Goal: Information Seeking & Learning: Learn about a topic

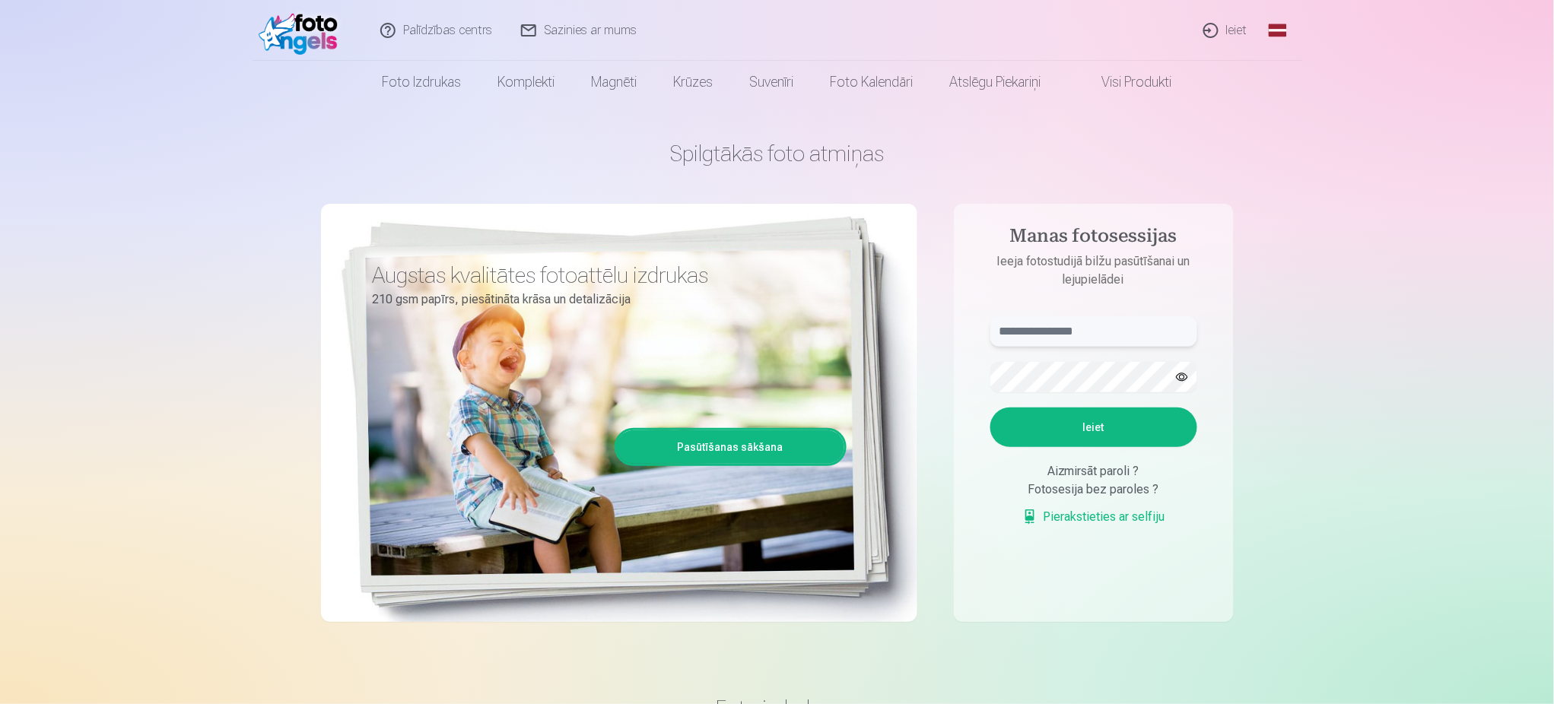
type input "**********"
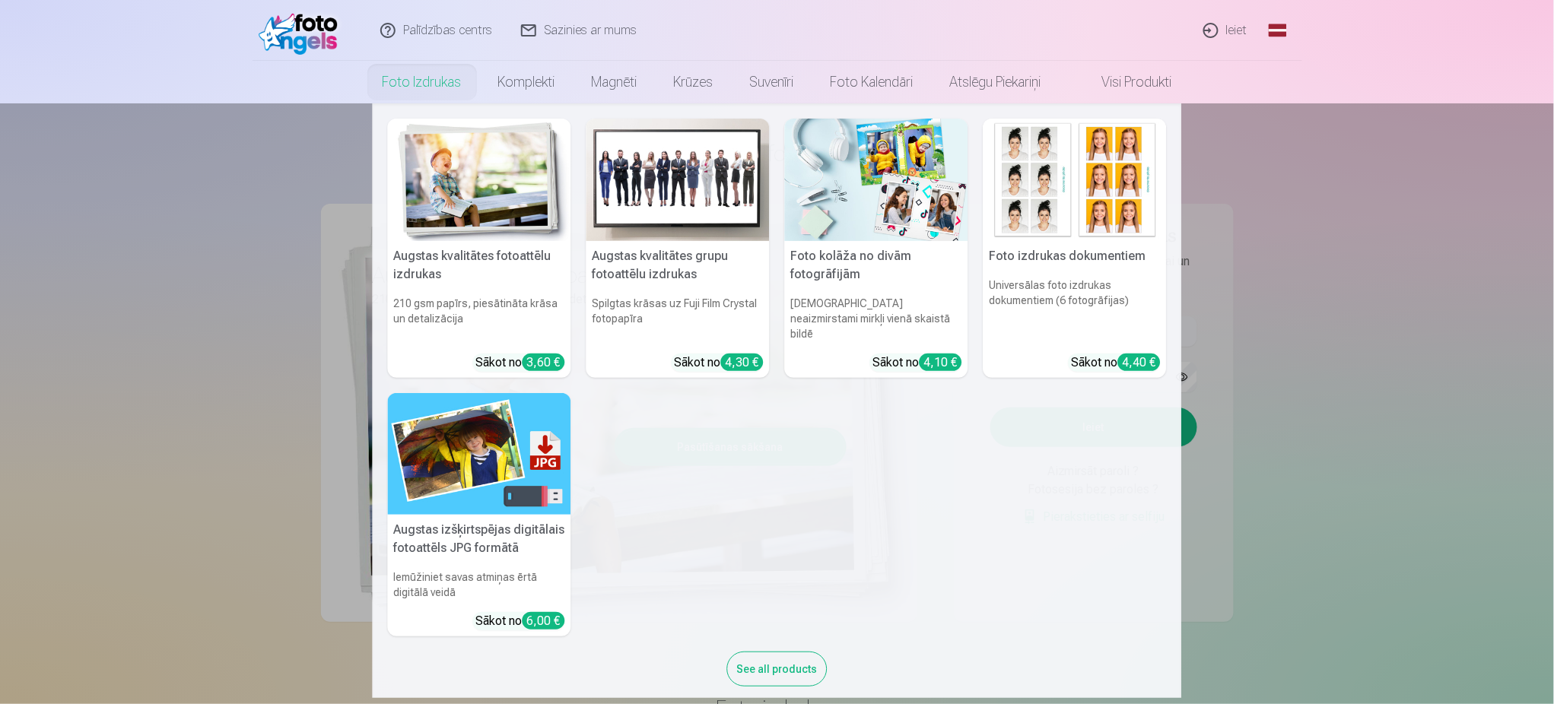
click at [392, 83] on link "Foto izdrukas" at bounding box center [422, 82] width 116 height 43
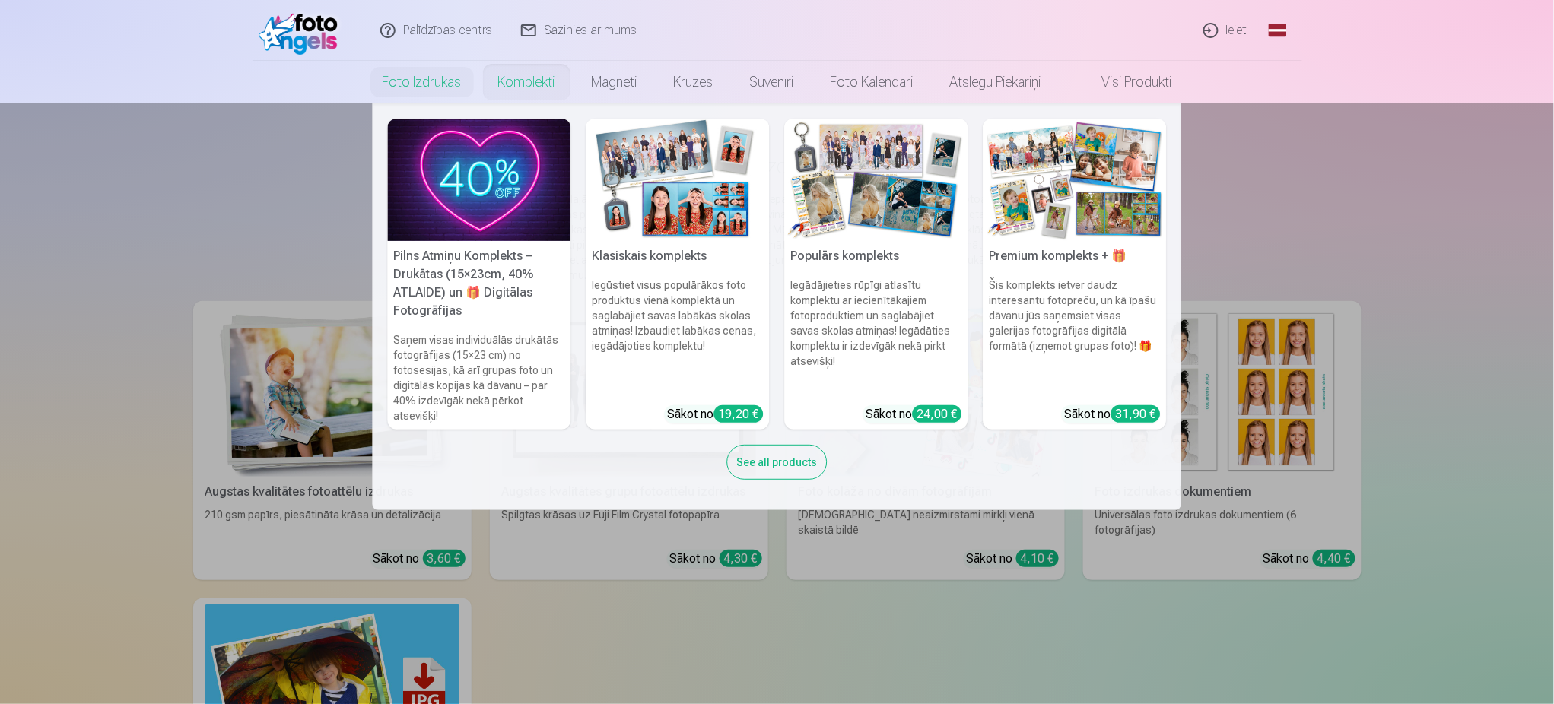
click at [521, 74] on link "Komplekti" at bounding box center [527, 82] width 94 height 43
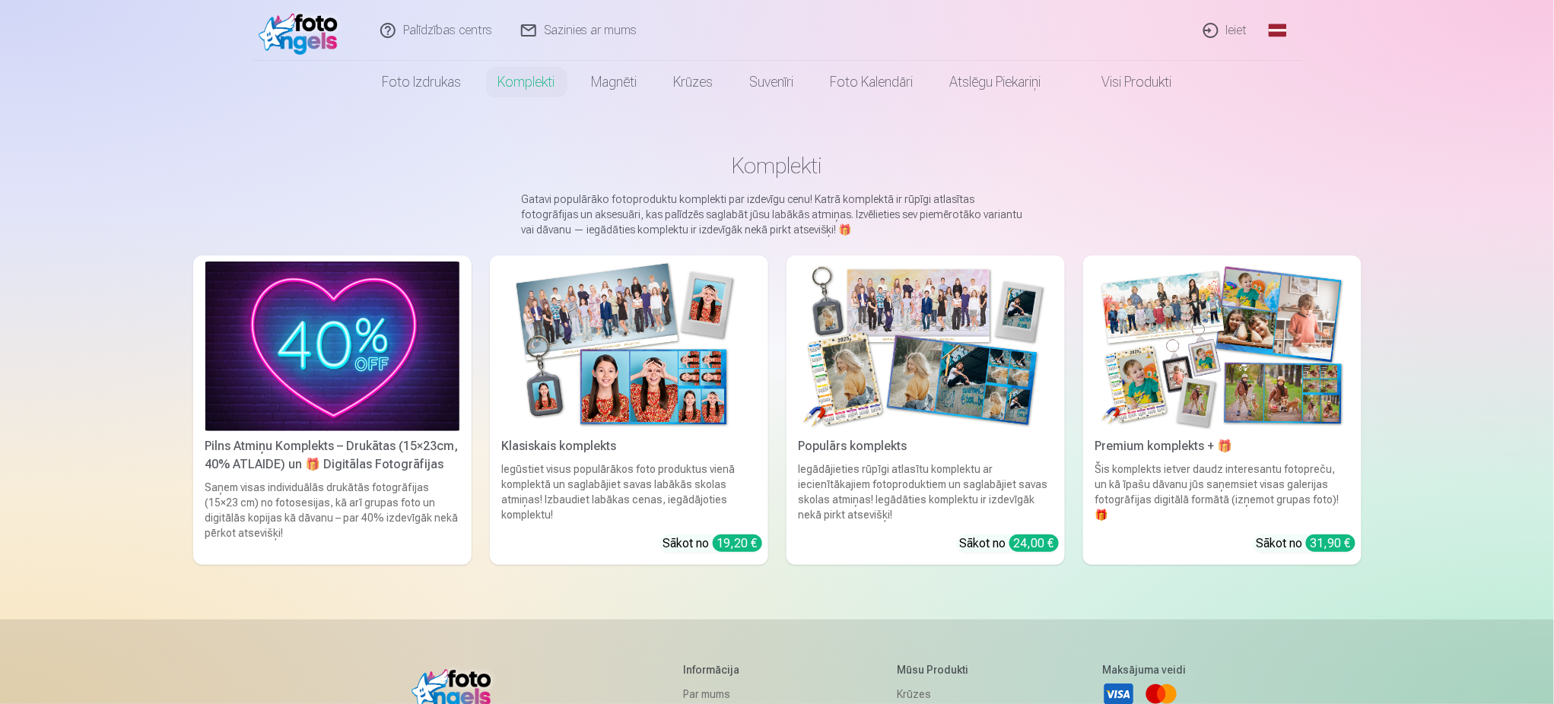
click at [589, 445] on div "Klasiskais komplekts" at bounding box center [629, 446] width 266 height 18
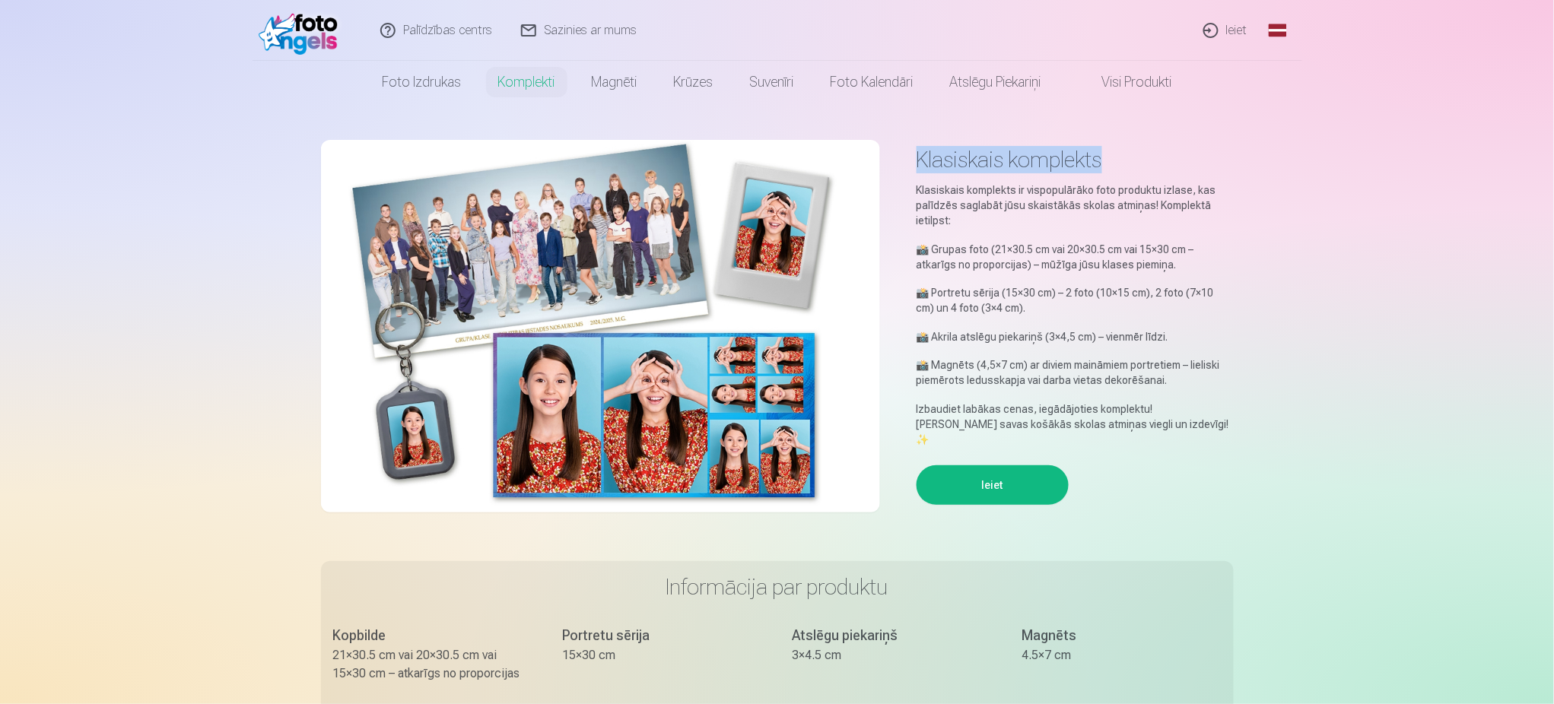
drag, startPoint x: 1110, startPoint y: 154, endPoint x: 919, endPoint y: 172, distance: 191.0
click at [919, 172] on h1 "Klasiskais komplekts" at bounding box center [1074, 159] width 317 height 27
copy h1 "Klasiskais komplekts"
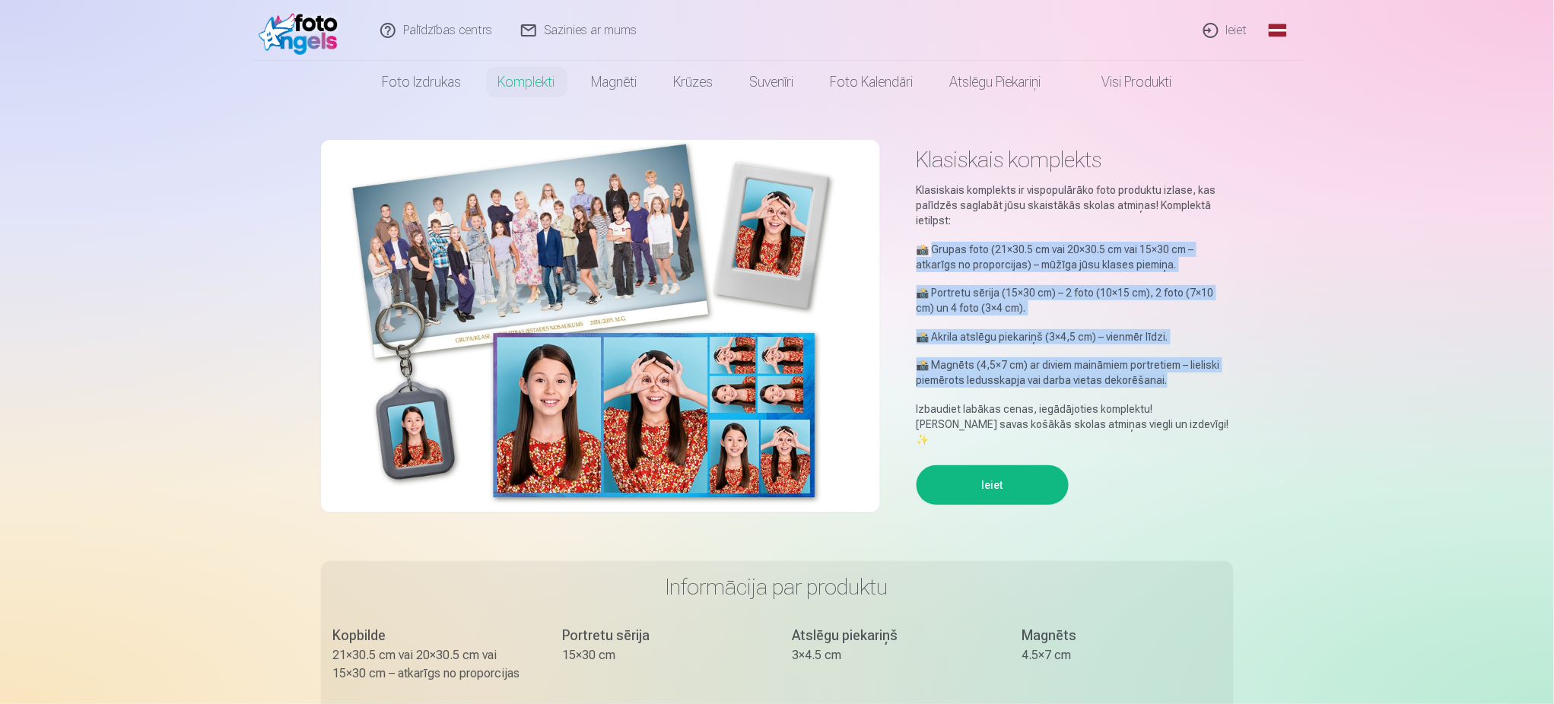
drag, startPoint x: 934, startPoint y: 245, endPoint x: 1166, endPoint y: 377, distance: 267.1
click at [991, 377] on div "Klasiskais komplekts ir vispopulārāko foto produktu izlase, kas palīdzēs saglab…" at bounding box center [1074, 315] width 317 height 265
copy div "rupas foto (21×30.5 cm vai 20×30.5 cm vai 15×30 cm – atkarīgs no proporcijas) –…"
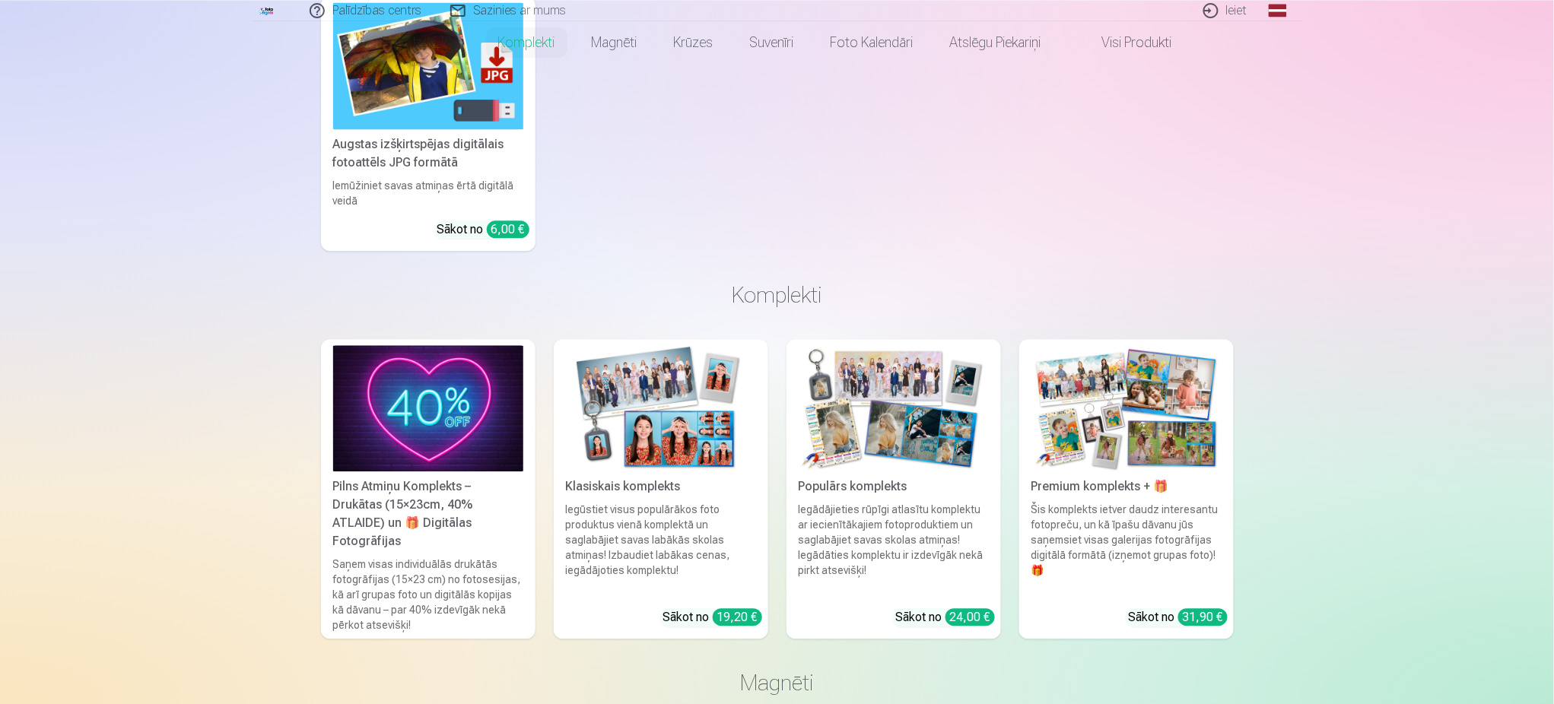
scroll to position [405, 0]
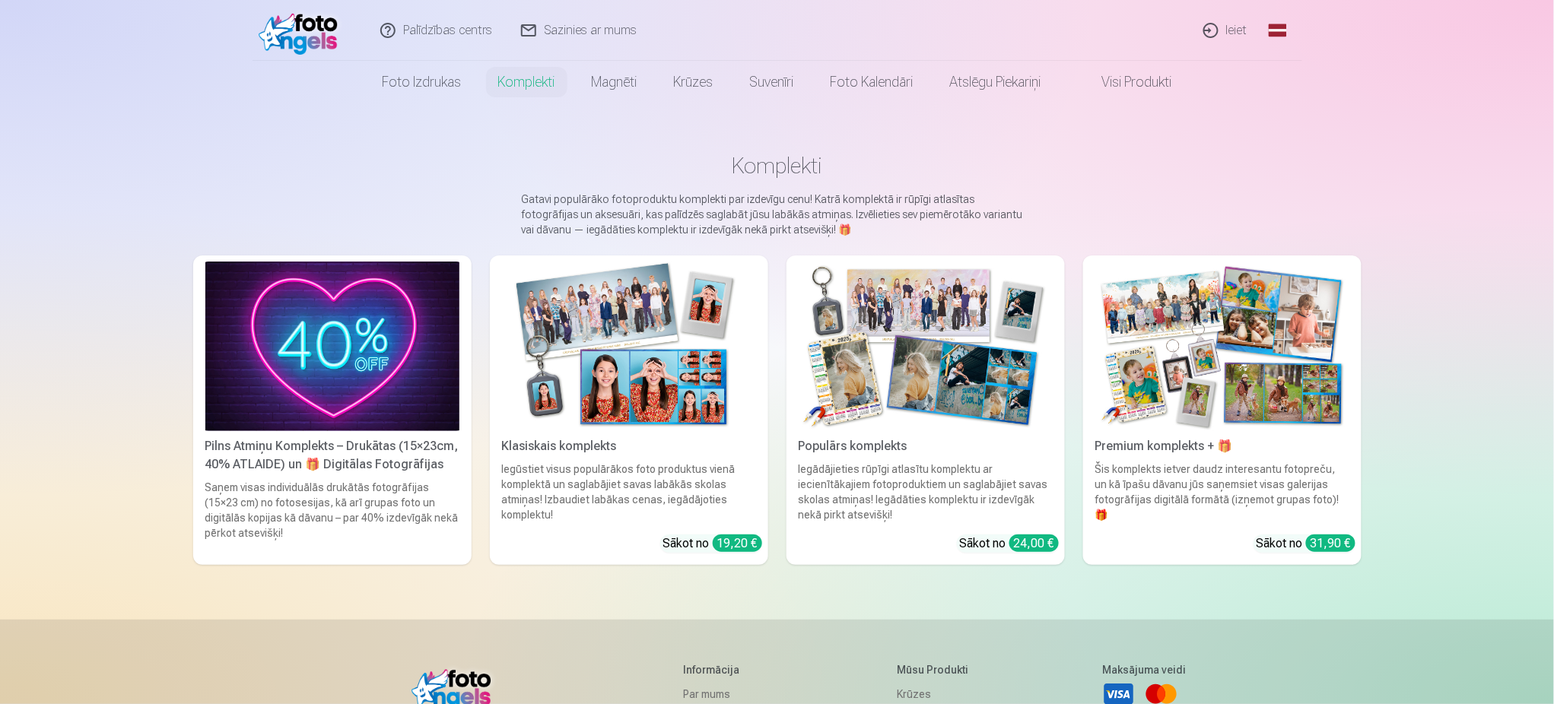
click at [886, 372] on img at bounding box center [926, 347] width 254 height 170
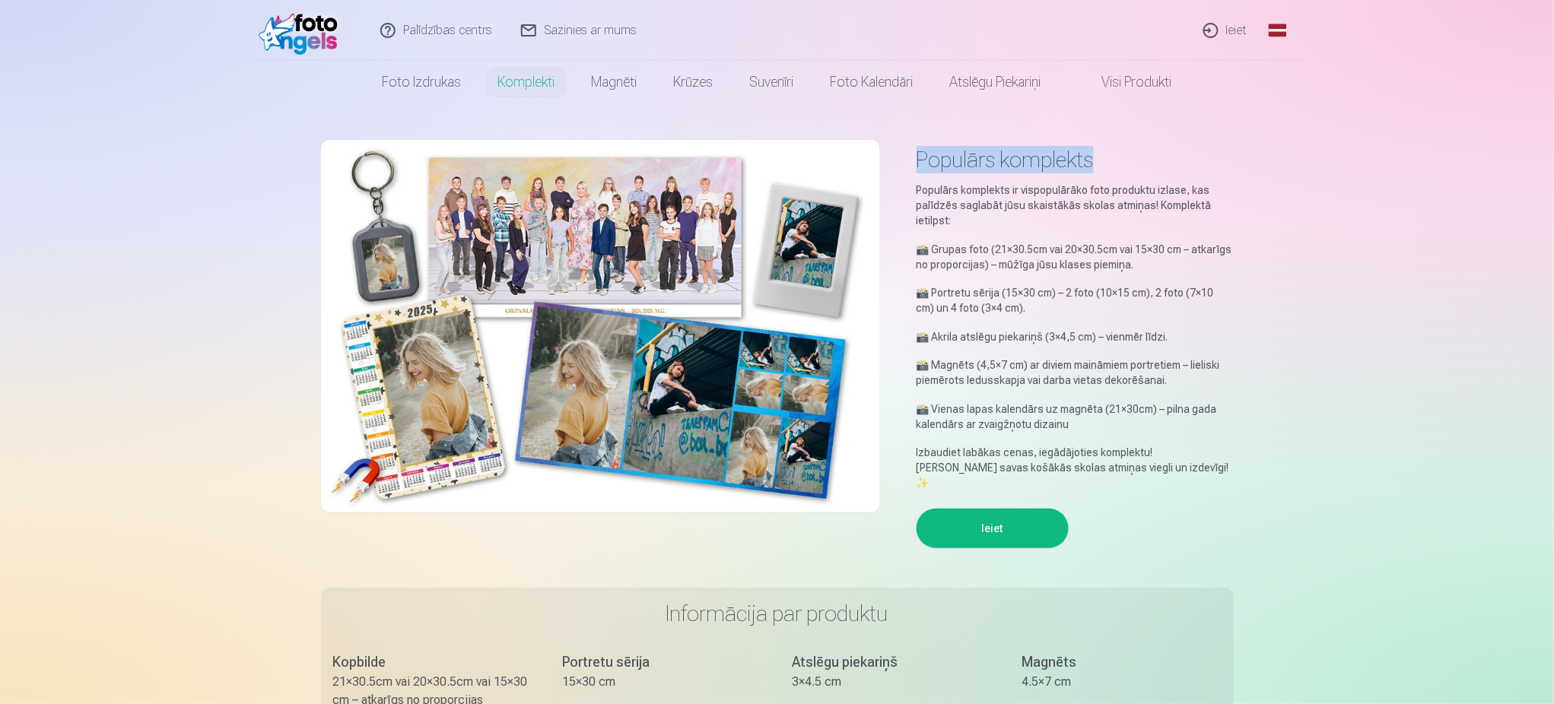
drag, startPoint x: 1096, startPoint y: 152, endPoint x: 916, endPoint y: 169, distance: 180.3
click at [916, 169] on h1 "Populārs komplekts" at bounding box center [1074, 159] width 317 height 27
copy h1 "Populārs komplekts"
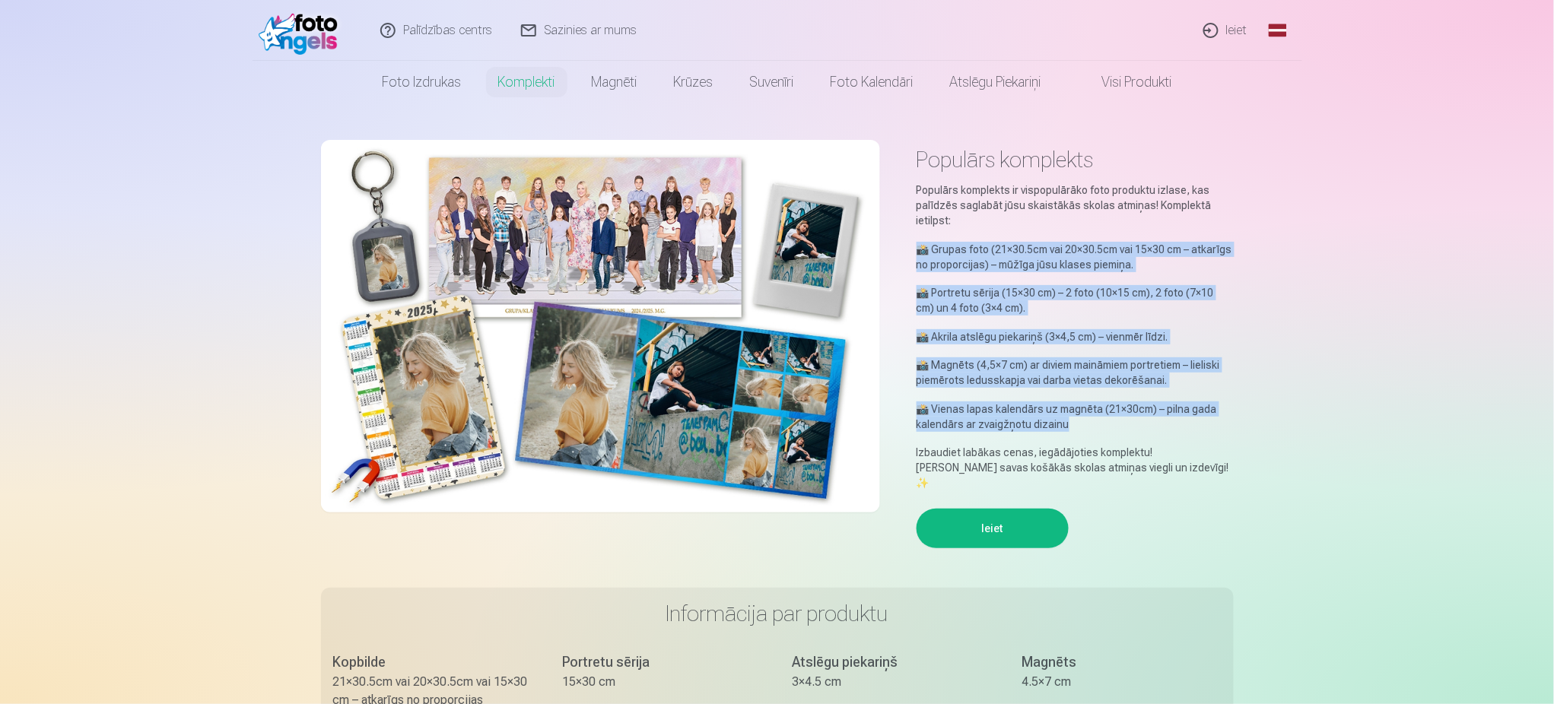
drag, startPoint x: 1066, startPoint y: 426, endPoint x: 918, endPoint y: 247, distance: 232.2
click at [918, 247] on div "Populārs komplekts ir vispopulārāko foto produktu izlase, kas palīdzēs saglabāt…" at bounding box center [1074, 337] width 317 height 308
copy div "📸 Grupas foto (21×30.5cm vai 20×30.5cm vai 15×30 cm – atkarīgs no proporcijas) …"
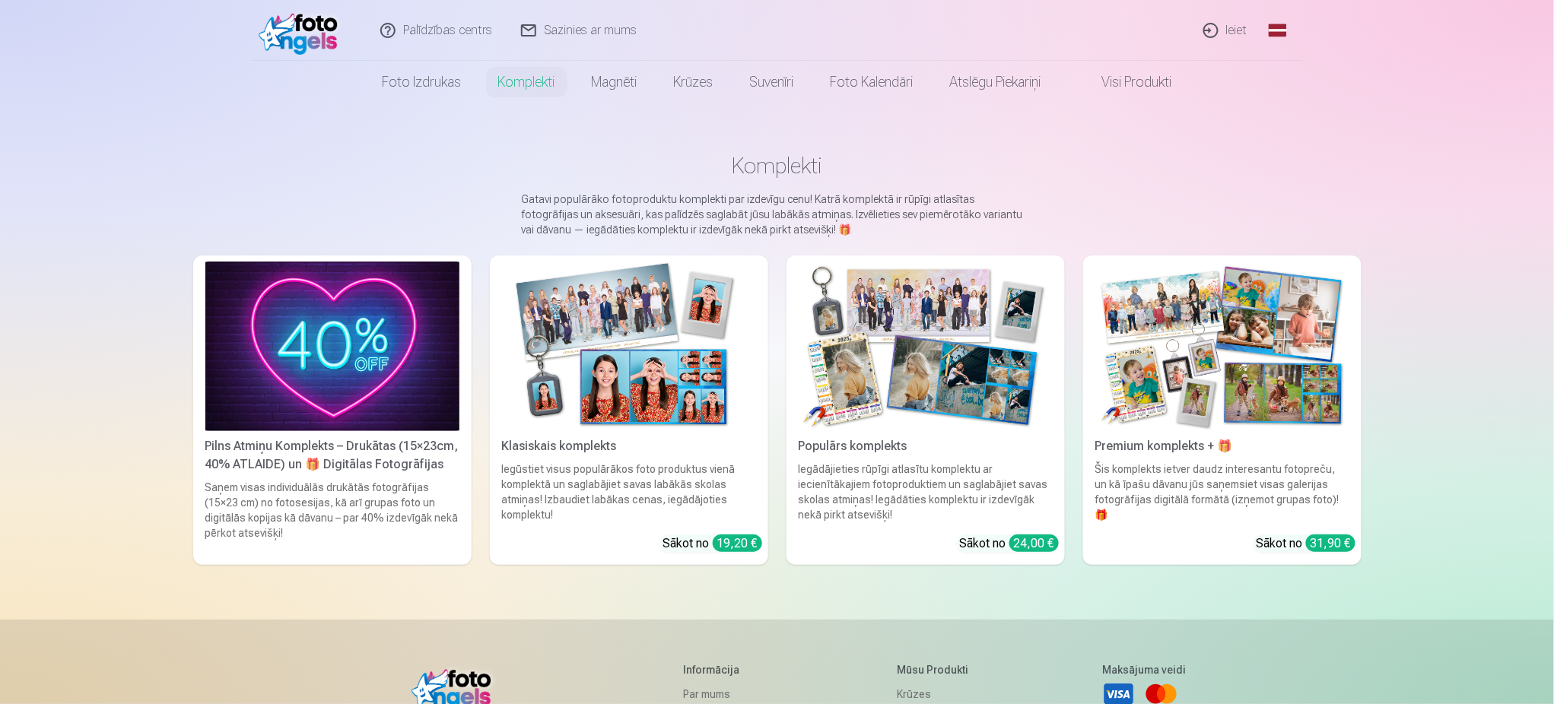
click at [991, 375] on img at bounding box center [1222, 347] width 254 height 170
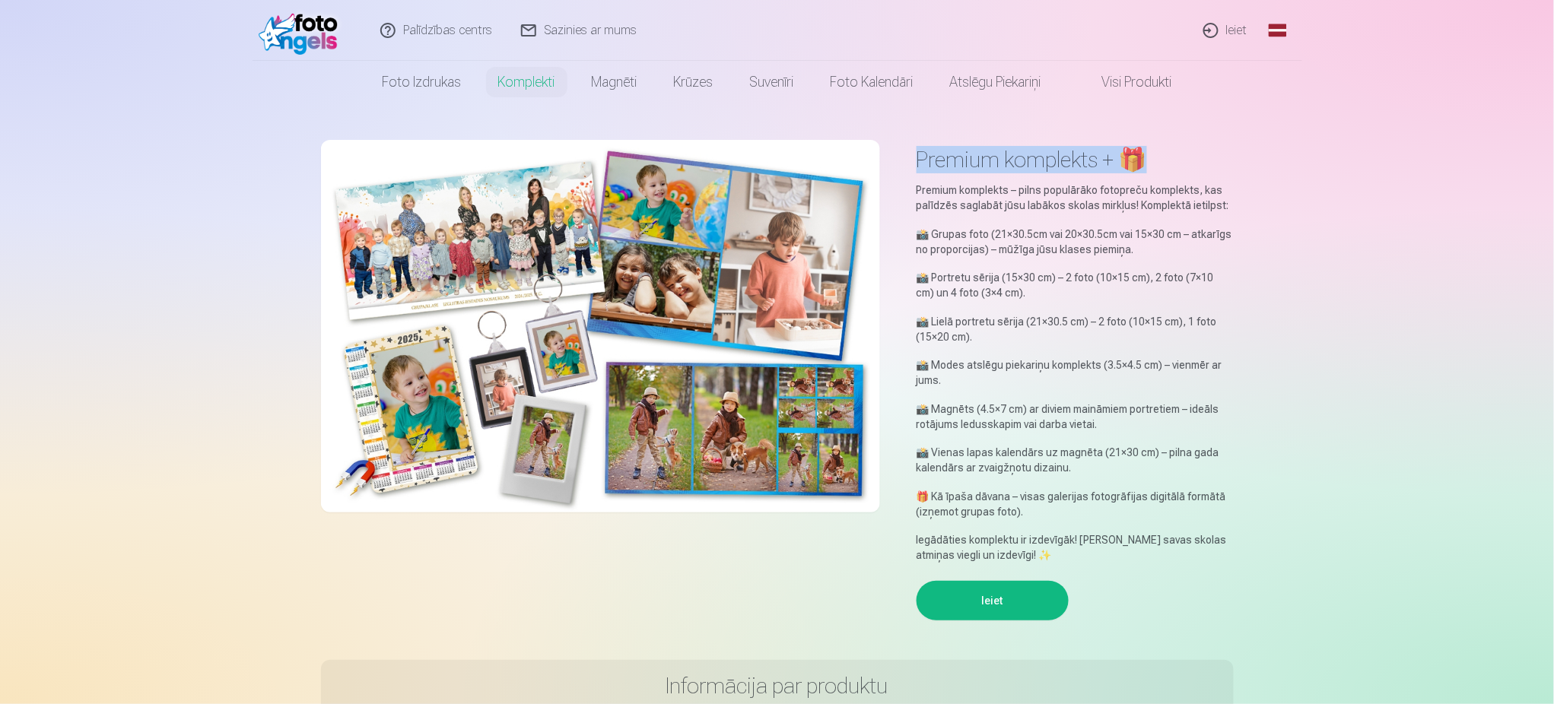
drag, startPoint x: 916, startPoint y: 154, endPoint x: 1148, endPoint y: 156, distance: 231.2
click at [991, 156] on h1 "Premium komplekts + 🎁" at bounding box center [1074, 159] width 317 height 27
copy h1 "Premium komplekts + 🎁"
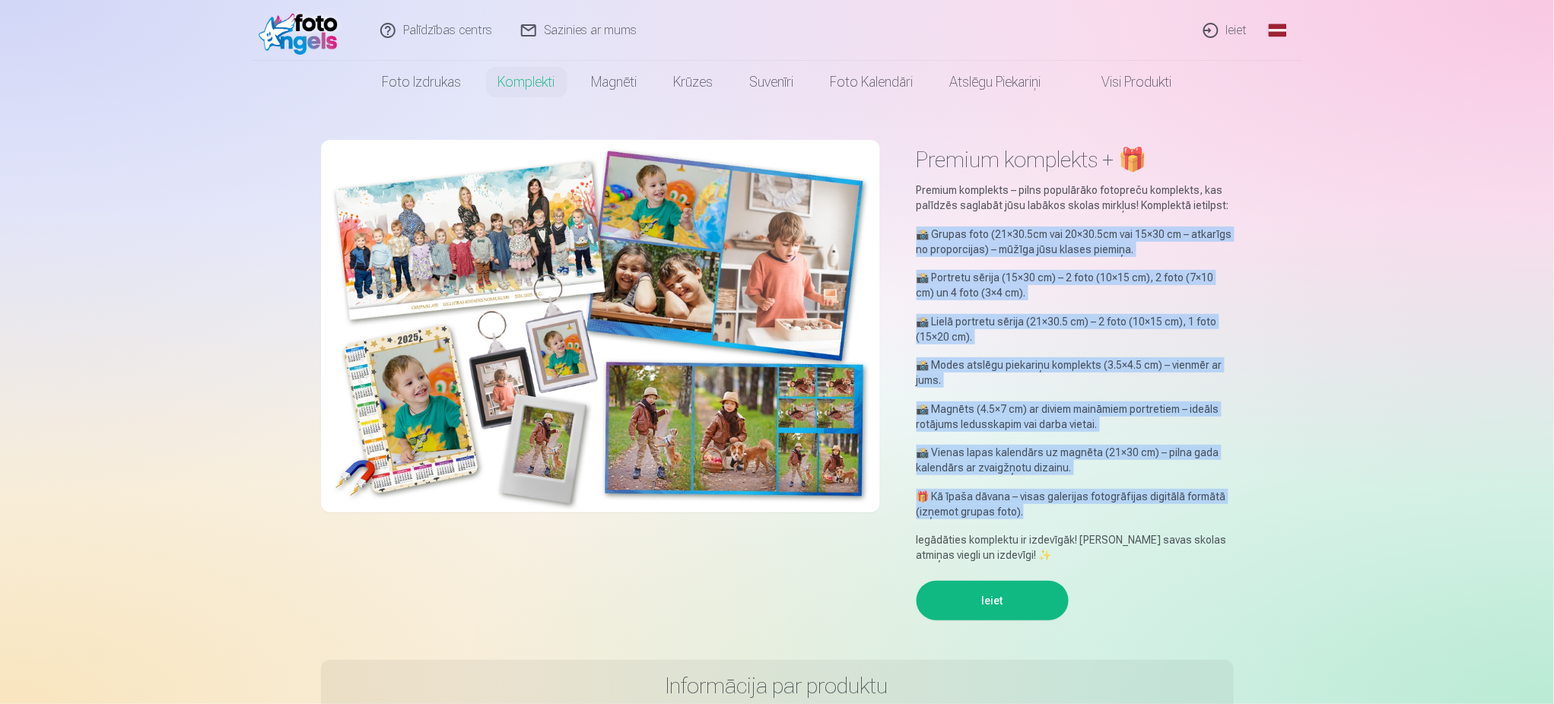
drag, startPoint x: 1029, startPoint y: 506, endPoint x: 911, endPoint y: 230, distance: 300.2
click at [911, 230] on div "Premium komplekts + 🎁 Premium komplekts – pilns populārāko fotopreču komplekts,…" at bounding box center [777, 388] width 913 height 496
copy div "📸 Grupas foto (21×30.5cm vai 20×30.5cm vai 15×30 cm – atkarīgs no proporcijas) …"
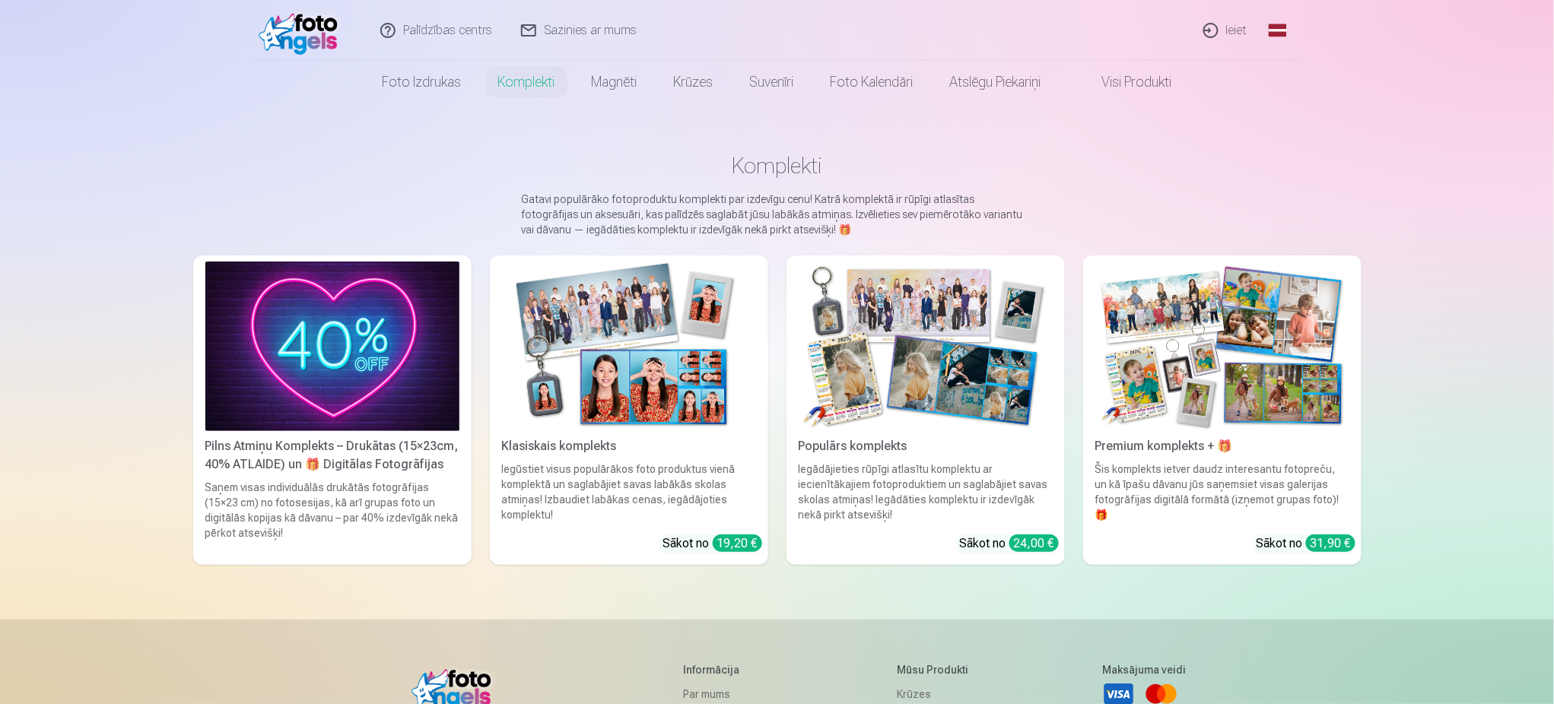
click at [991, 395] on img at bounding box center [1222, 347] width 254 height 170
click at [589, 342] on img at bounding box center [629, 347] width 254 height 170
click at [922, 364] on img at bounding box center [926, 347] width 254 height 170
click at [991, 340] on img at bounding box center [1222, 347] width 254 height 170
click at [329, 360] on img at bounding box center [332, 347] width 254 height 170
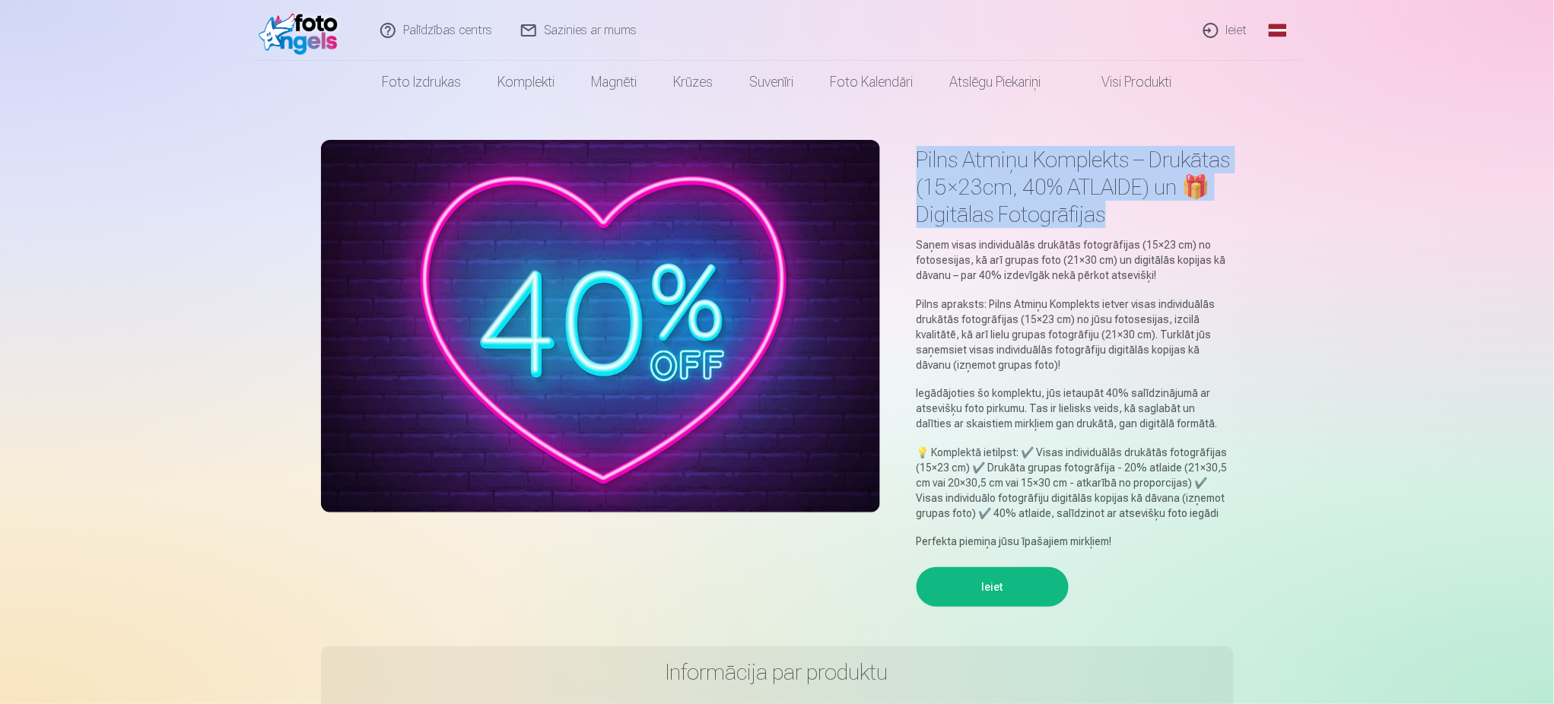
drag, startPoint x: 917, startPoint y: 154, endPoint x: 1123, endPoint y: 208, distance: 212.3
click at [991, 208] on h1 "Pilns Atmiņu Komplekts – Drukātas (15×23cm, 40% ATLAIDE) un 🎁 Digitālas Fotogrā…" at bounding box center [1074, 187] width 317 height 82
copy h1 "Pilns Atmiņu Komplekts – Drukātas (15×23cm, 40% ATLAIDE) un 🎁 Digitālas Fotogrā…"
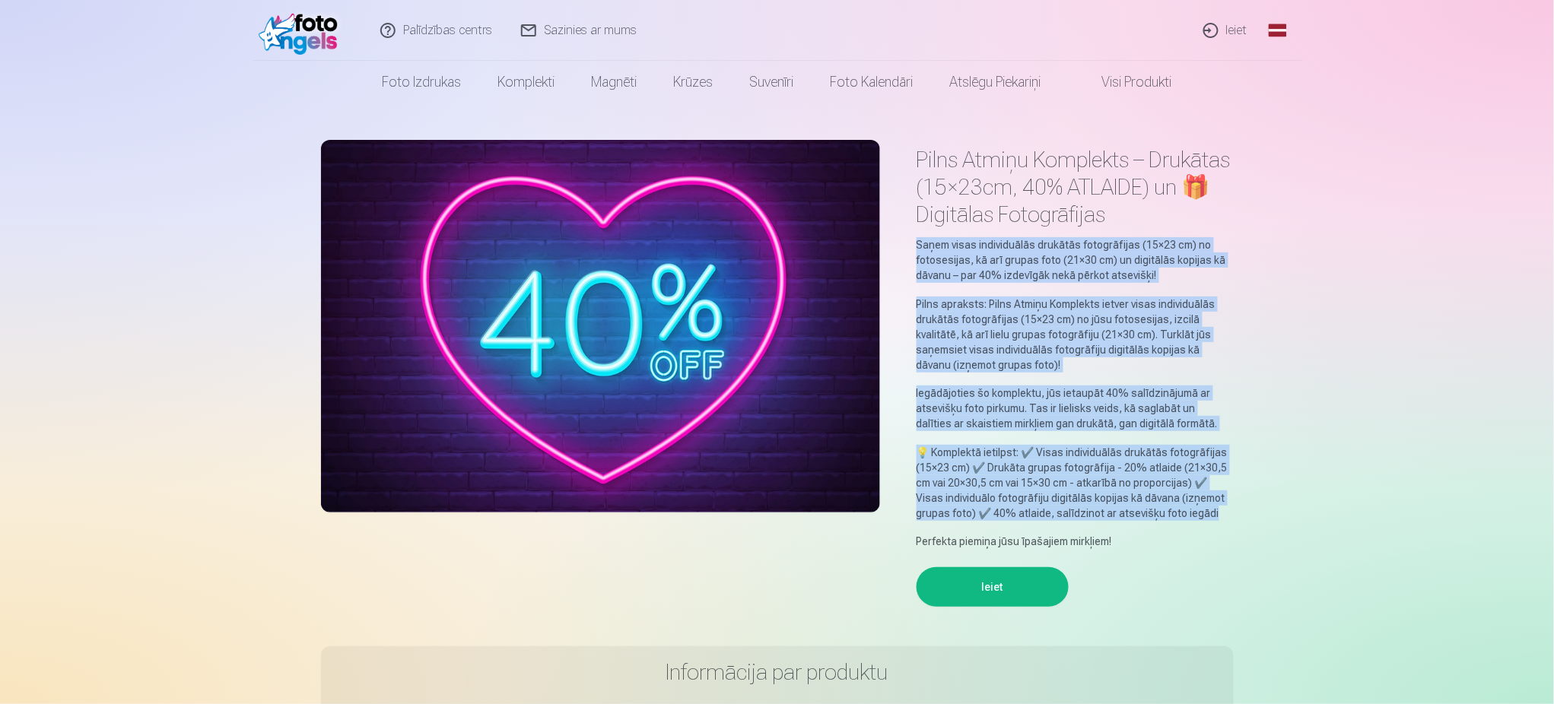
drag, startPoint x: 917, startPoint y: 240, endPoint x: 1212, endPoint y: 510, distance: 400.5
click at [991, 510] on div "Saņem visas individuālās drukātās fotogrāfijas (15×23 cm) no fotosesijas, kā ar…" at bounding box center [1074, 393] width 317 height 312
copy div "Lorem ipsum dolorsitamet consecte adipiscingel (01×43 se) do eiusmodtemp, in ut…"
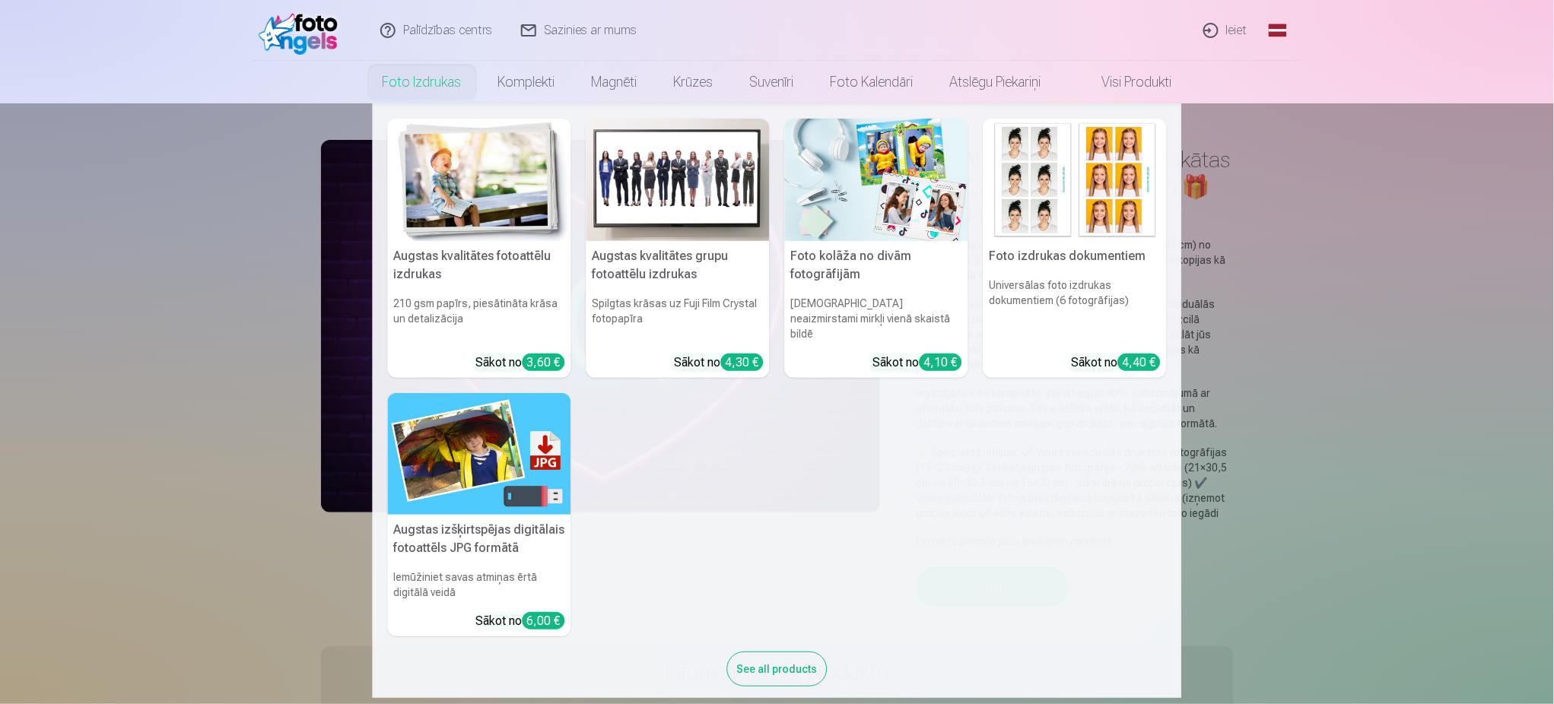
click at [484, 421] on img at bounding box center [479, 454] width 183 height 122
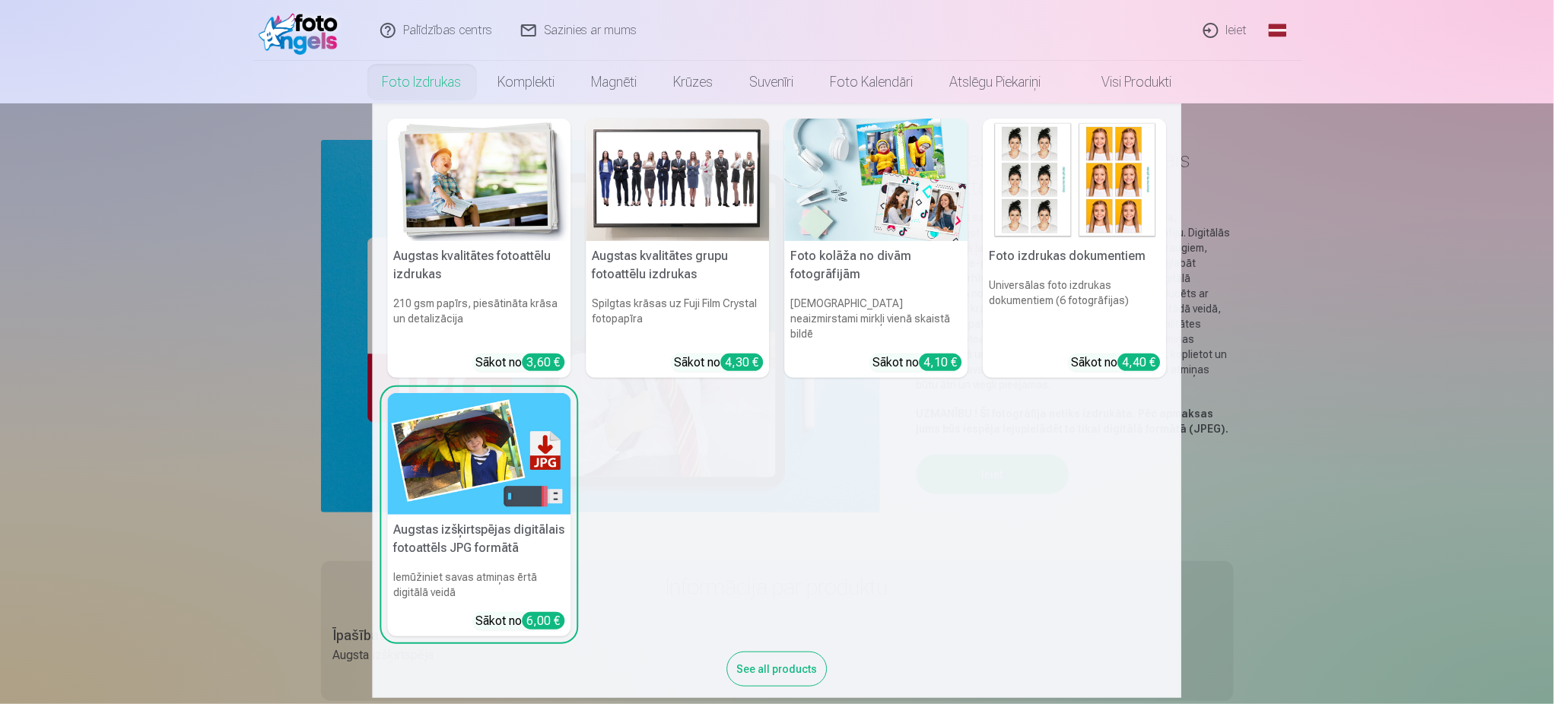
click at [687, 220] on img at bounding box center [677, 180] width 183 height 122
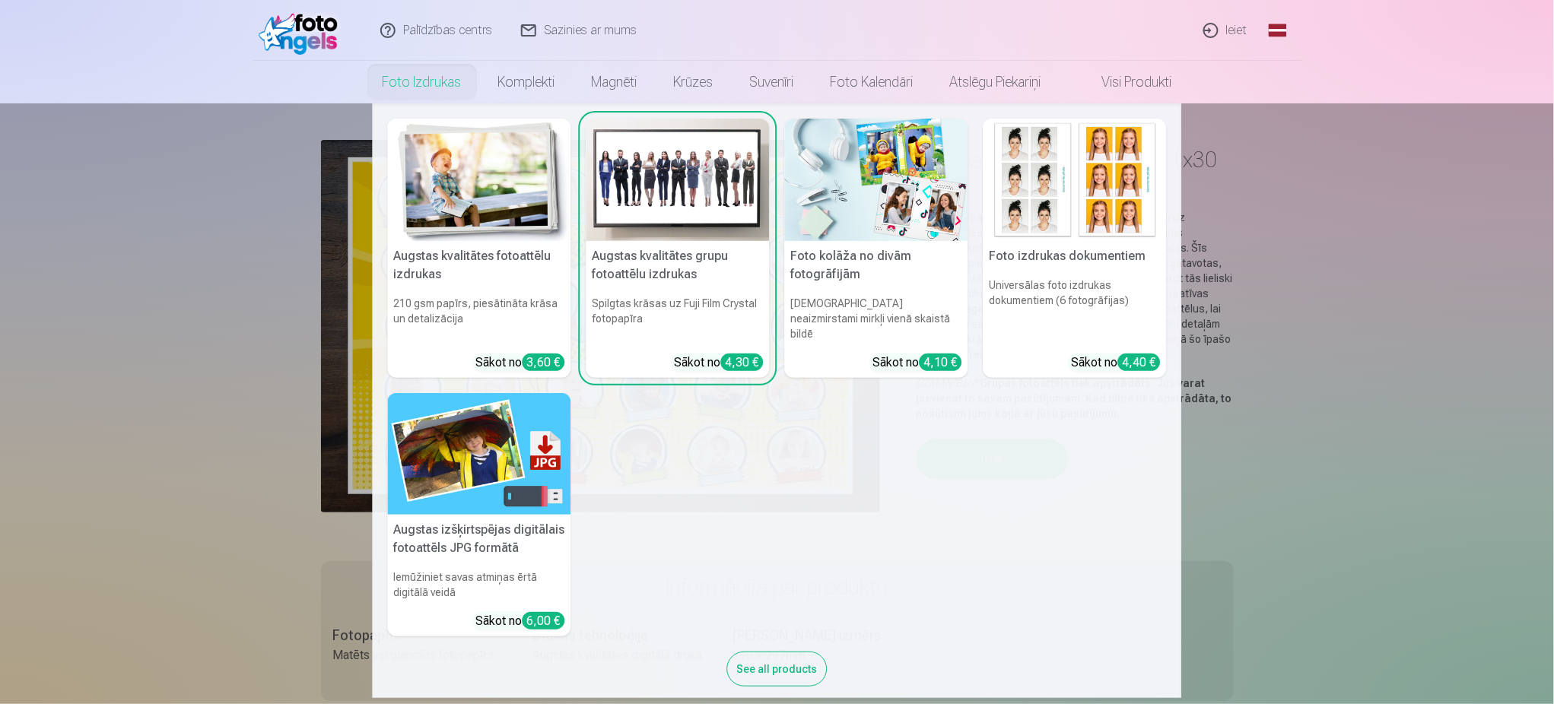
click at [902, 210] on img at bounding box center [876, 180] width 183 height 122
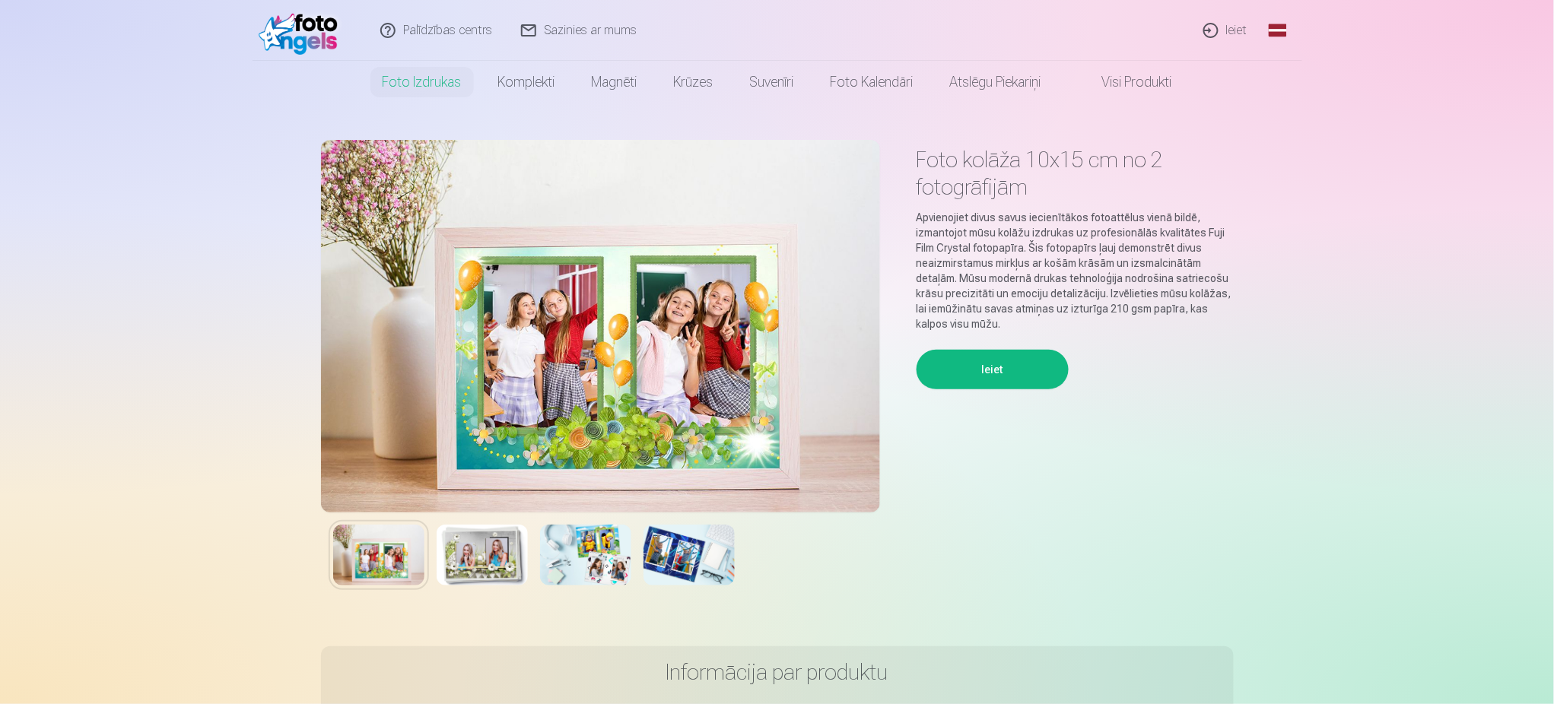
click at [294, 28] on img at bounding box center [302, 30] width 87 height 49
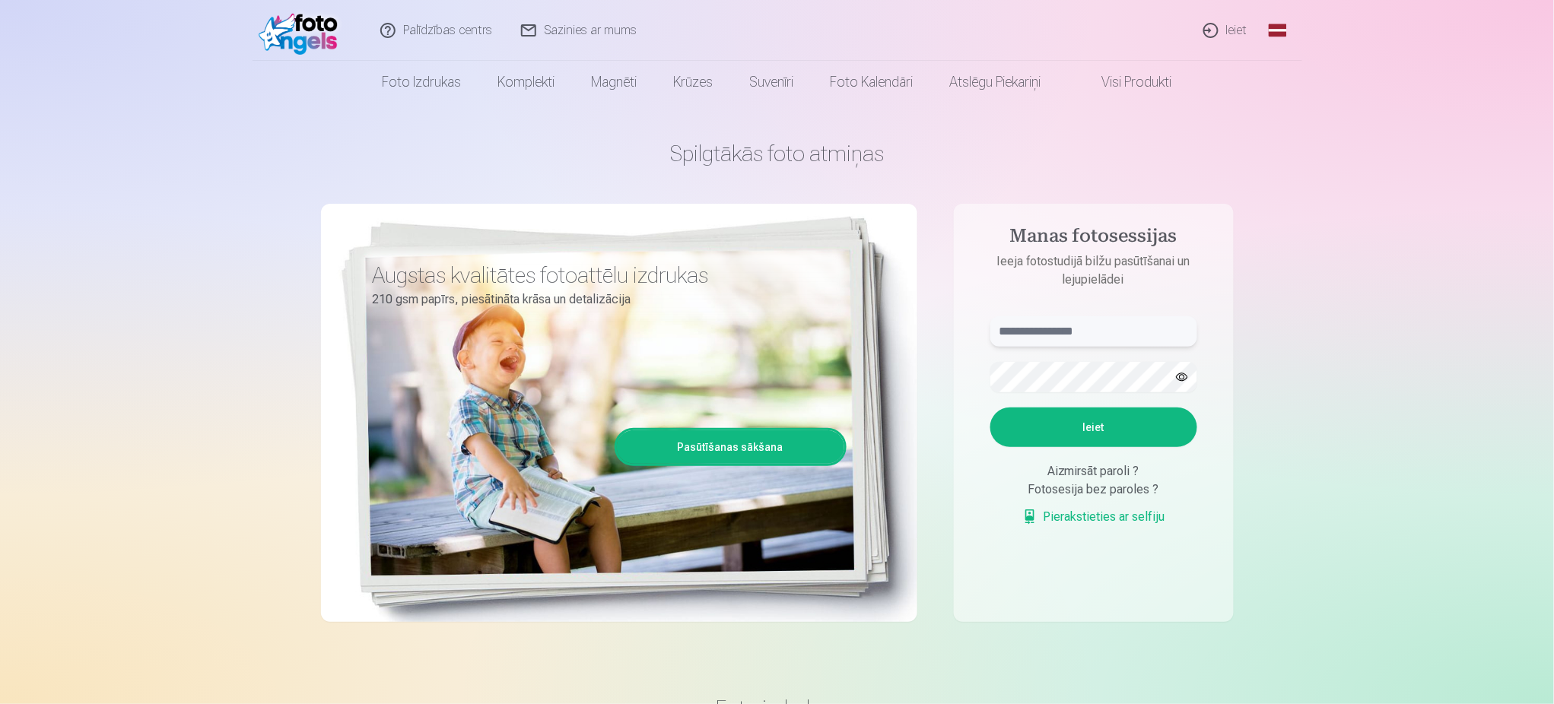
type input "**********"
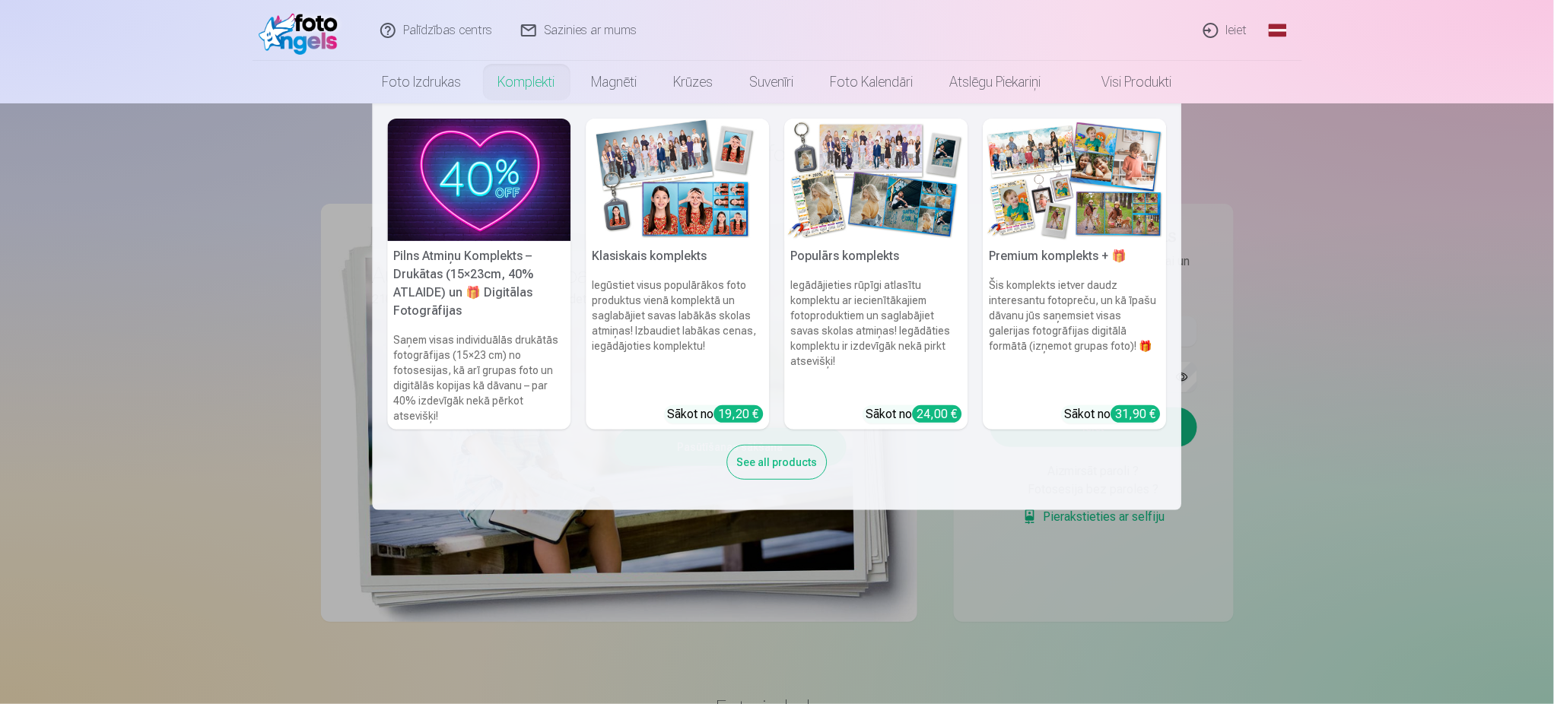
click at [991, 284] on nav "Pilns Atmiņu Komplekts – Drukātas (15×23cm, 40% ATLAIDE) un 🎁 Digitālas Fotogrā…" at bounding box center [777, 306] width 1554 height 407
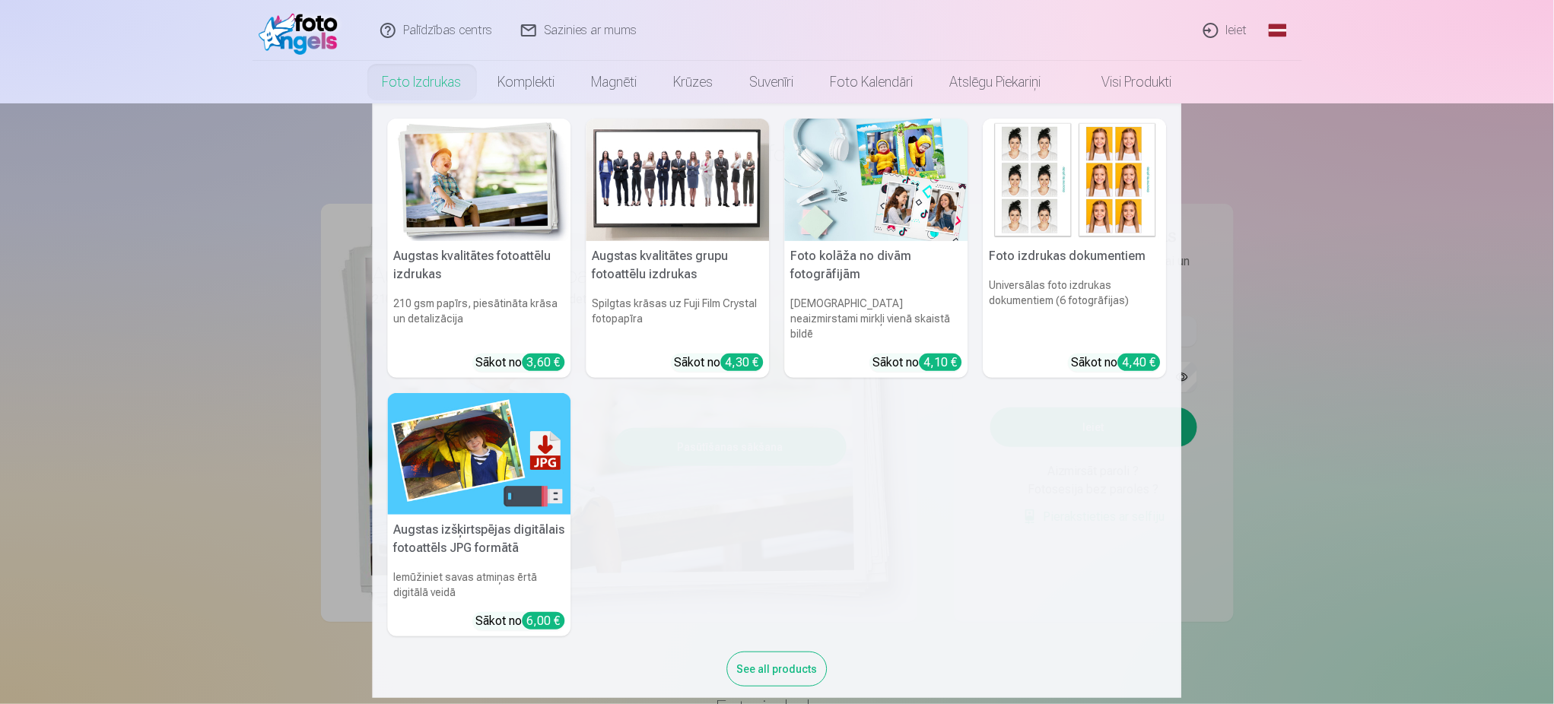
click at [456, 202] on img at bounding box center [479, 180] width 183 height 122
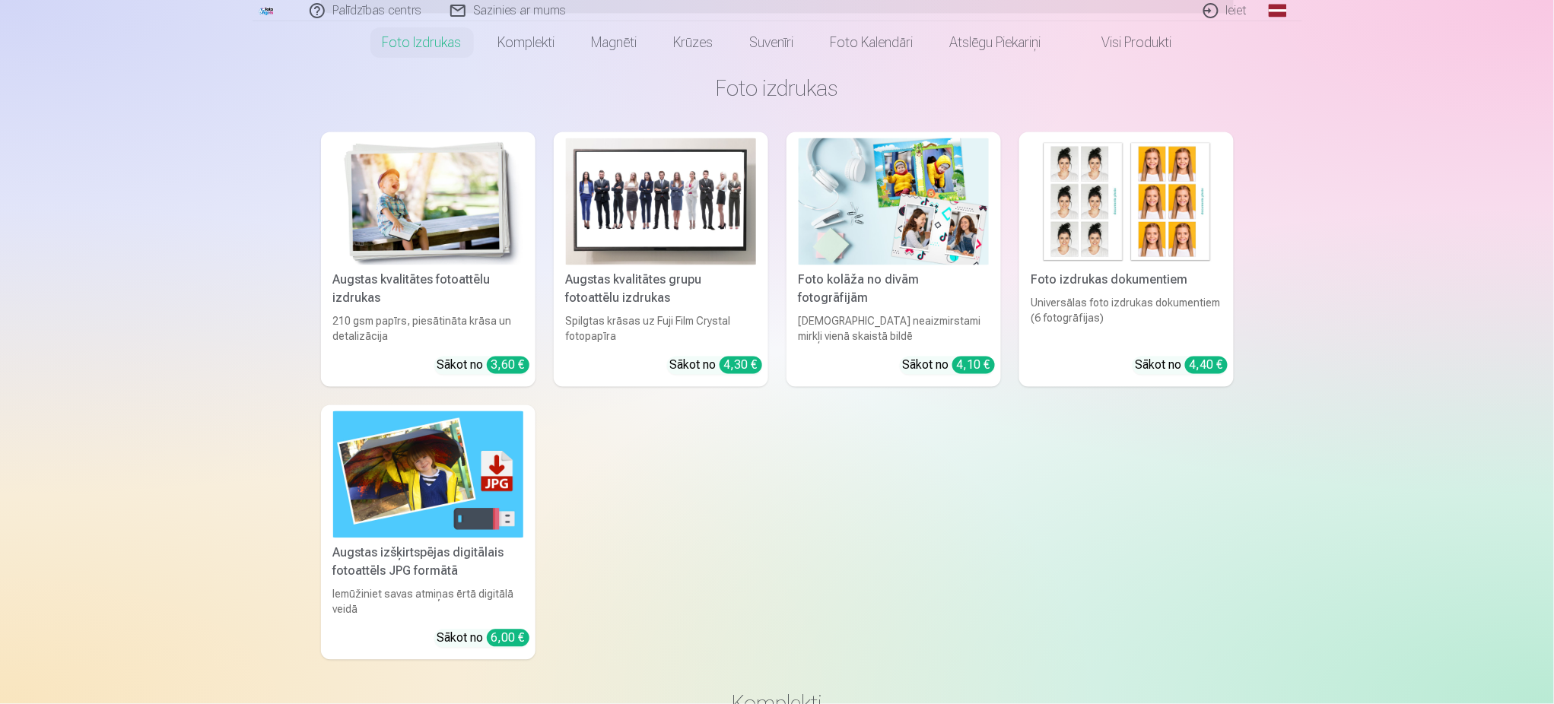
scroll to position [811, 0]
